Goal: Download file/media

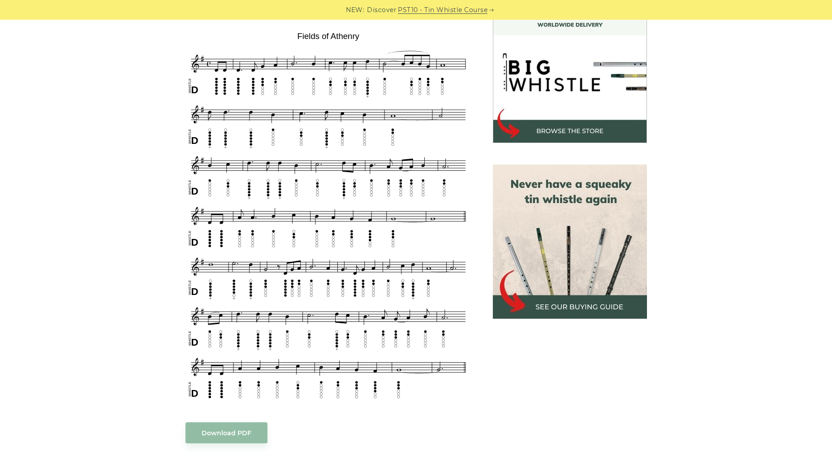
scroll to position [269, 0]
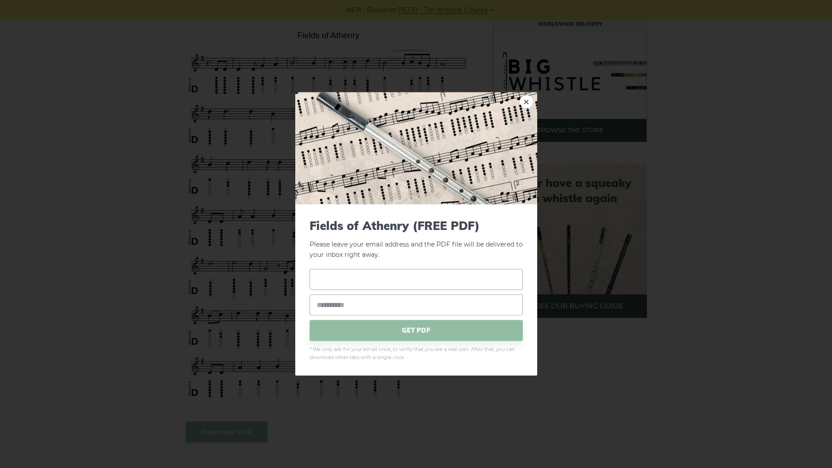
click at [356, 273] on input "text" at bounding box center [415, 278] width 213 height 21
type input "*"
type input "**********"
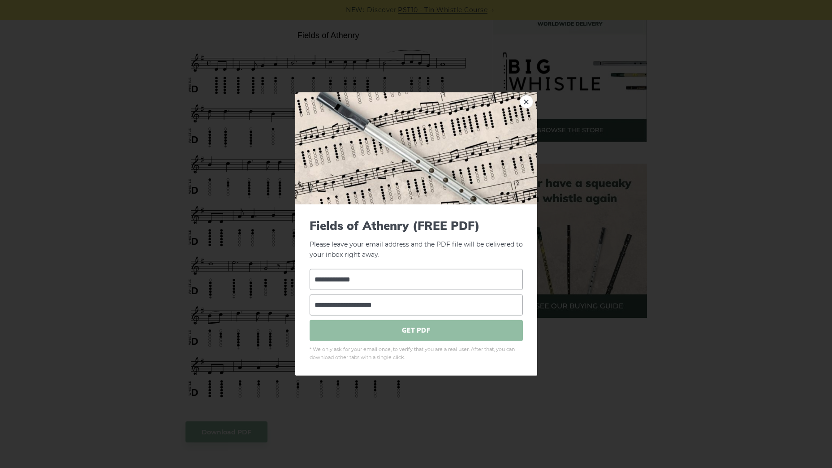
click at [386, 324] on span "GET PDF" at bounding box center [415, 329] width 213 height 21
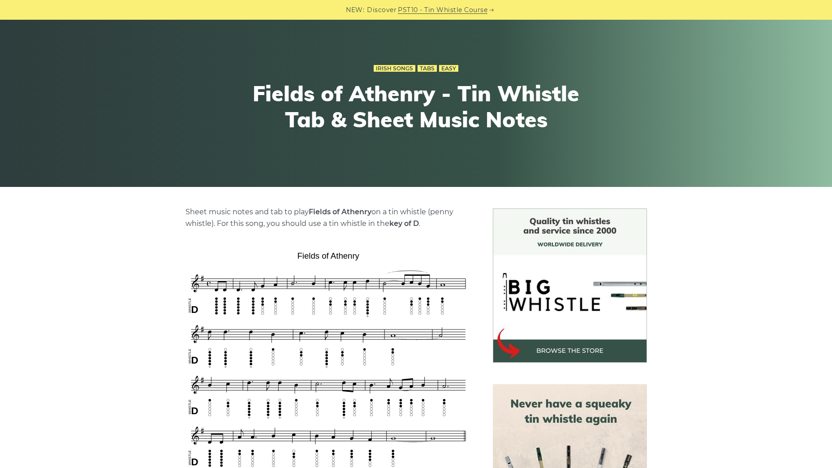
scroll to position [0, 0]
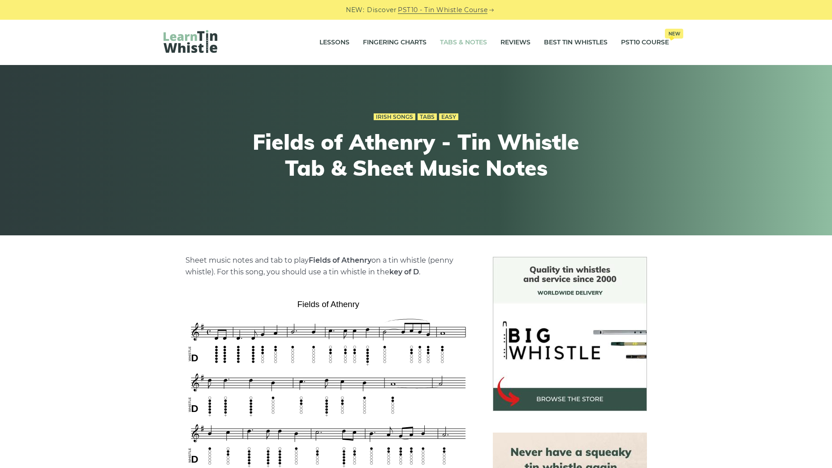
click at [485, 46] on link "Tabs & Notes" at bounding box center [463, 42] width 47 height 22
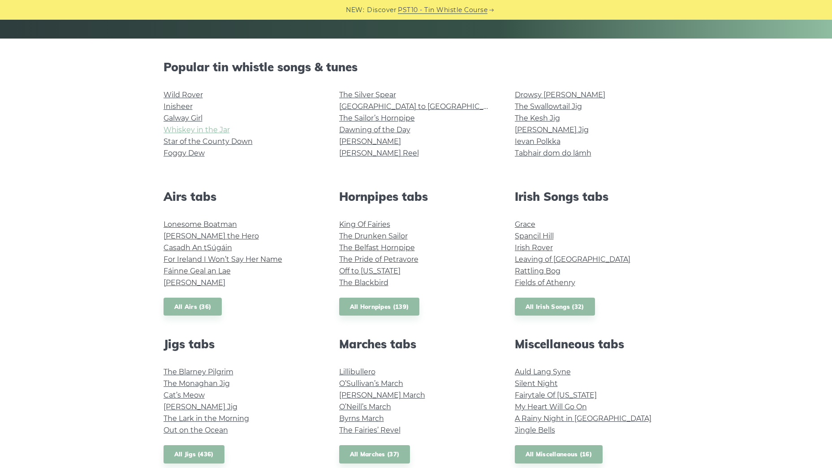
scroll to position [224, 0]
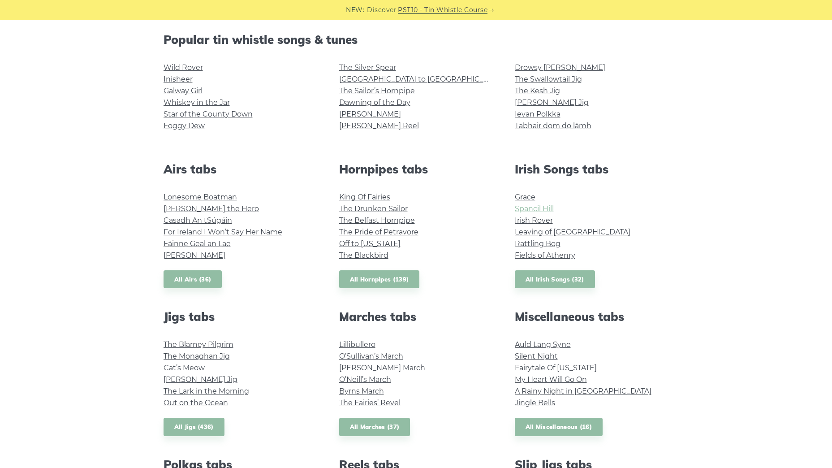
click at [519, 208] on link "Spancil Hill" at bounding box center [534, 208] width 39 height 9
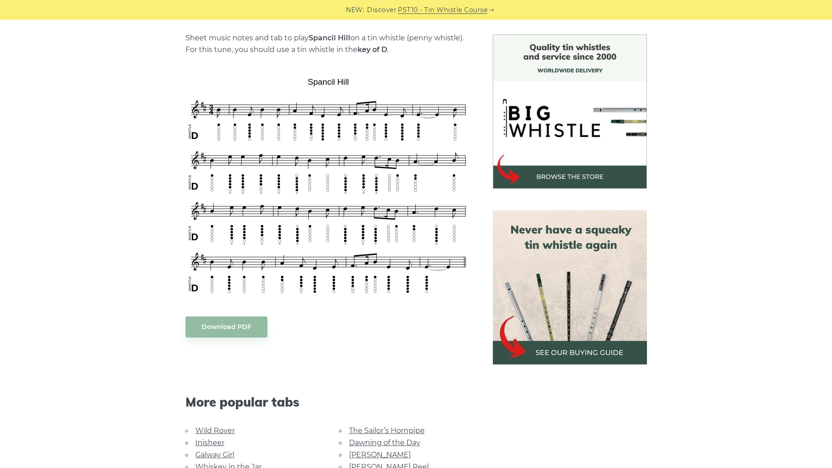
scroll to position [224, 0]
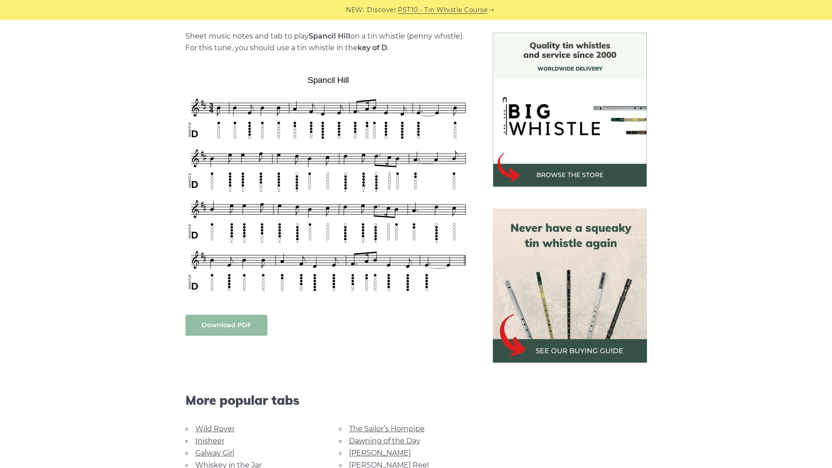
click at [249, 329] on link "Download PDF" at bounding box center [226, 324] width 82 height 21
